Goal: Complete application form

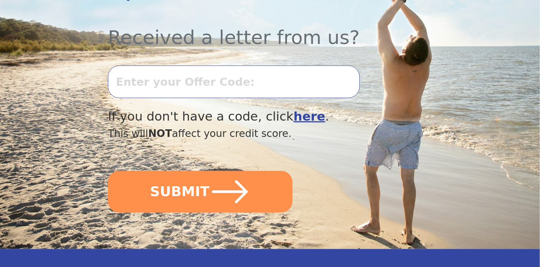
scroll to position [276, 0]
click at [209, 78] on input "text" at bounding box center [233, 81] width 251 height 33
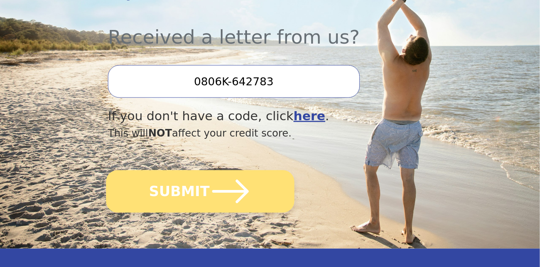
type input "0806K-642783"
click at [228, 189] on icon "submit" at bounding box center [231, 192] width 42 height 42
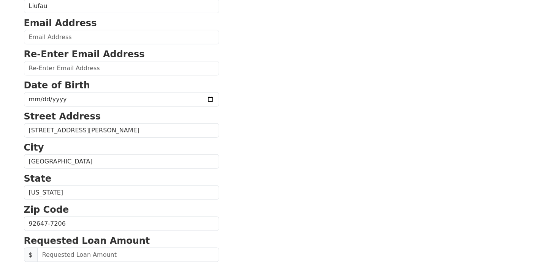
scroll to position [108, 0]
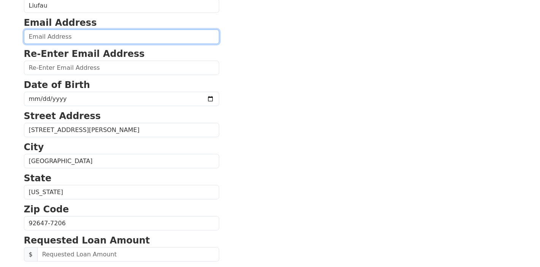
click at [89, 44] on input "email" at bounding box center [121, 37] width 195 height 14
type input "sinaliufau@outlook.com"
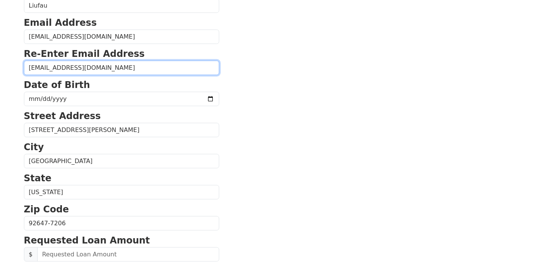
type input "sinaliufau@outlook.com"
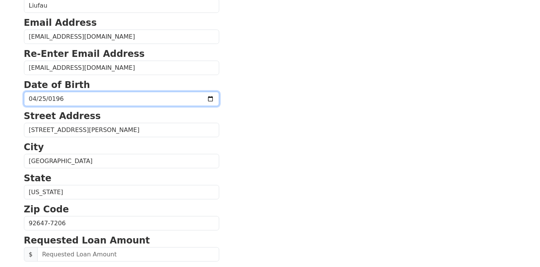
type input "1968-04-25"
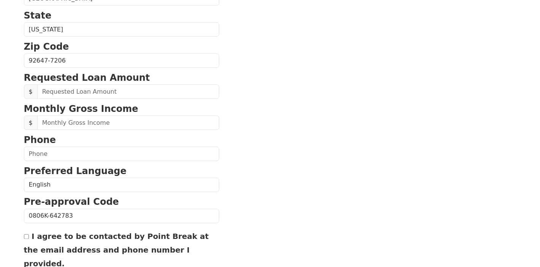
scroll to position [275, 0]
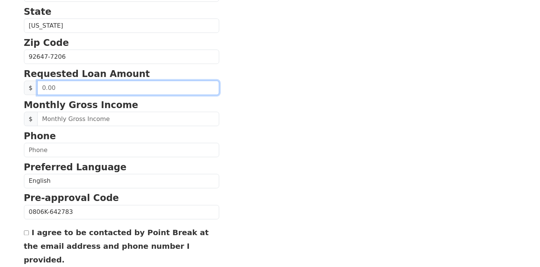
click at [124, 95] on input "text" at bounding box center [128, 88] width 182 height 14
type input "40,000.00"
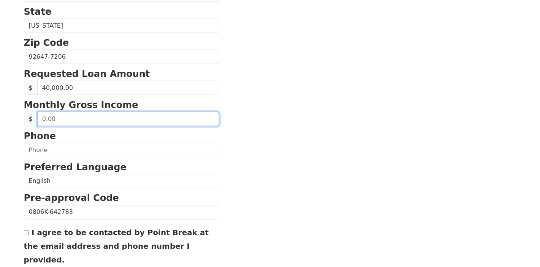
click at [120, 127] on input "text" at bounding box center [128, 119] width 182 height 14
type input "6,530.00"
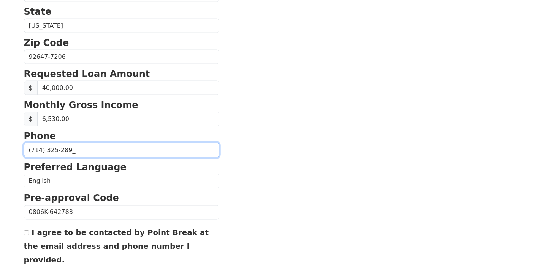
type input "(714) 325-2898"
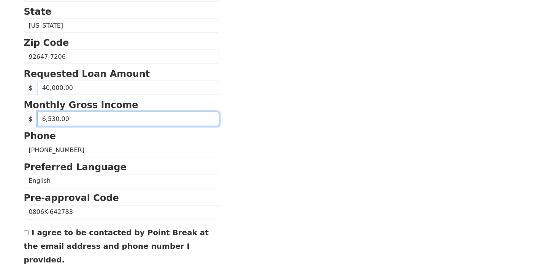
click at [62, 127] on input "6,530.00" at bounding box center [128, 119] width 182 height 14
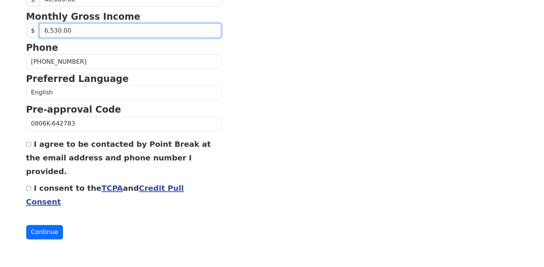
scroll to position [435, 0]
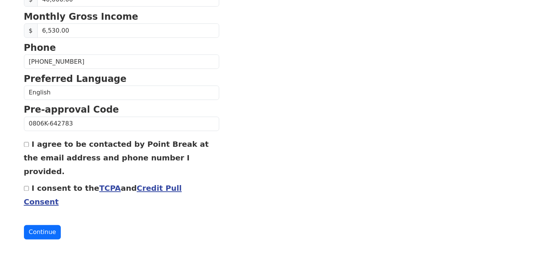
click at [28, 142] on input "I agree to be contacted by Point Break at the email address and phone number I …" at bounding box center [26, 144] width 5 height 5
checkbox input "true"
click at [119, 184] on link "TCPA" at bounding box center [110, 188] width 22 height 9
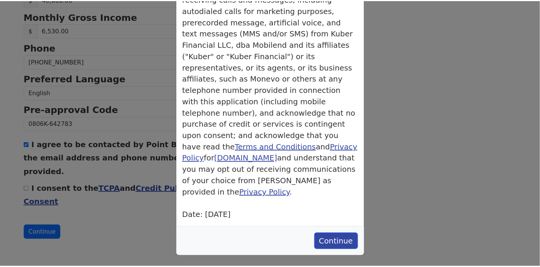
scroll to position [190, 0]
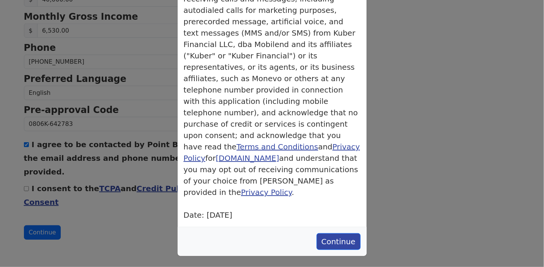
click at [145, 207] on div "× TCPA Consent TCPA By submitting this form, you consent to receiving calls and…" at bounding box center [272, 133] width 544 height 267
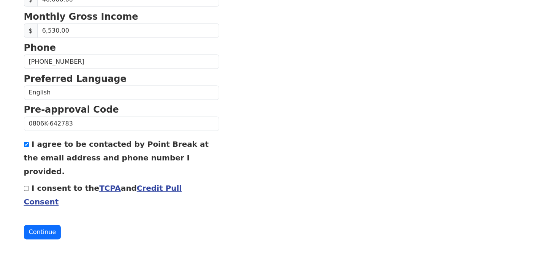
click at [175, 184] on link "Credit Pull Consent" at bounding box center [103, 195] width 158 height 23
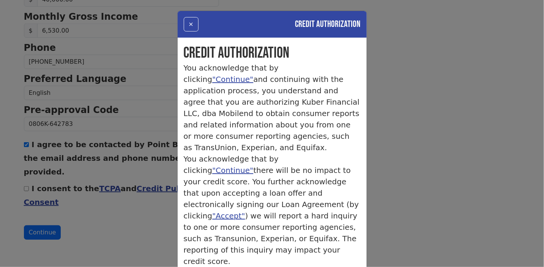
click at [403, 128] on div "× Credit Authorization Credit Authorization You acknowledge that by clicking "C…" at bounding box center [272, 133] width 544 height 267
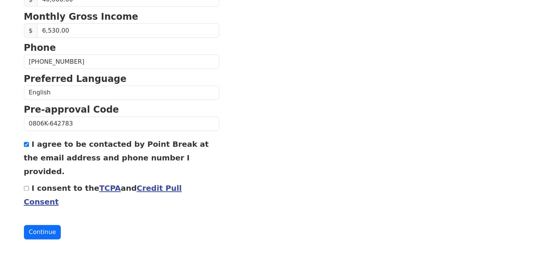
scroll to position [435, 0]
click at [28, 187] on input "I consent to the TCPA and Credit Pull Consent" at bounding box center [26, 189] width 5 height 5
checkbox input "true"
click at [57, 230] on button "Continue" at bounding box center [42, 233] width 37 height 14
